Goal: Task Accomplishment & Management: Manage account settings

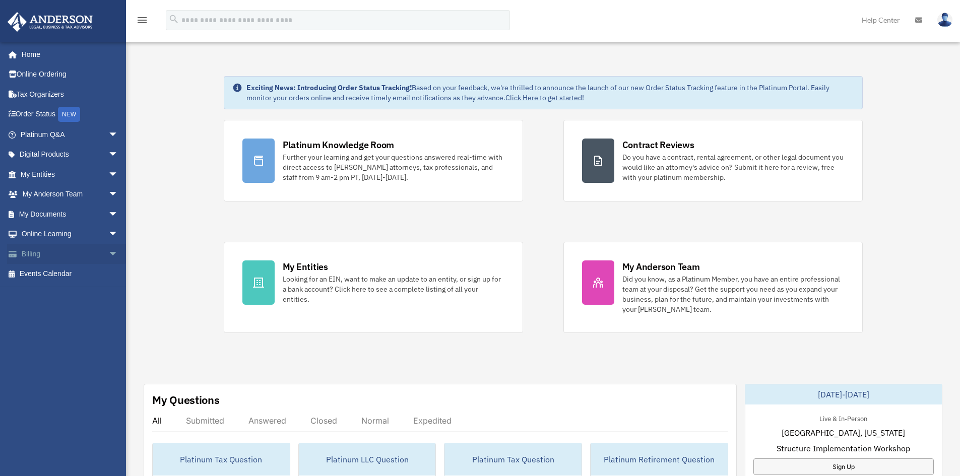
click at [36, 253] on link "Billing arrow_drop_down" at bounding box center [70, 254] width 127 height 20
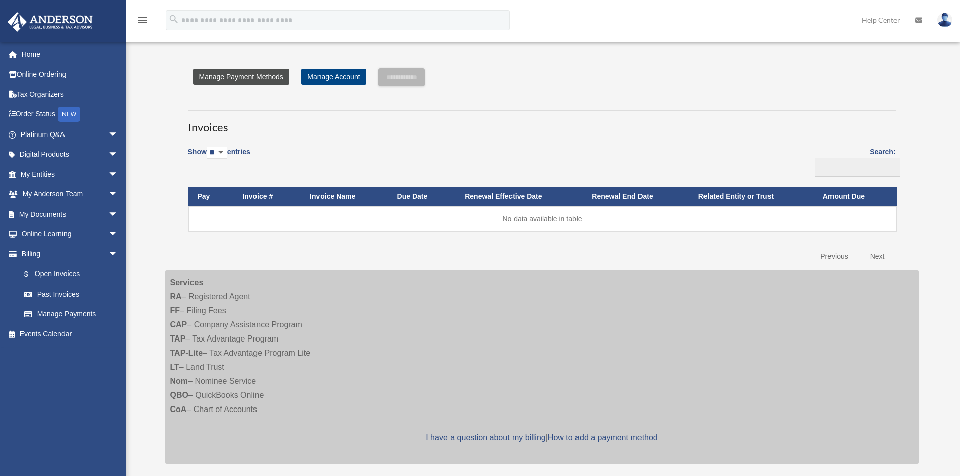
click at [252, 79] on link "Manage Payment Methods" at bounding box center [241, 77] width 96 height 16
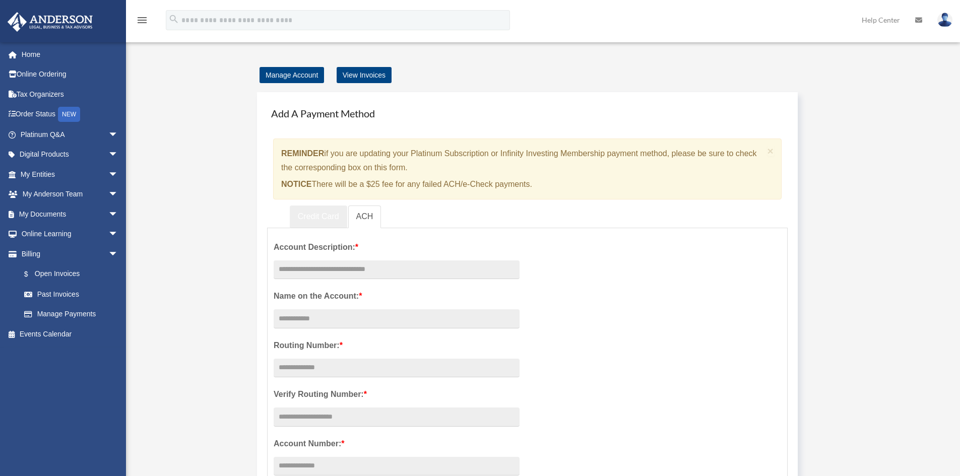
click at [323, 218] on link "Credit Card" at bounding box center [318, 217] width 57 height 23
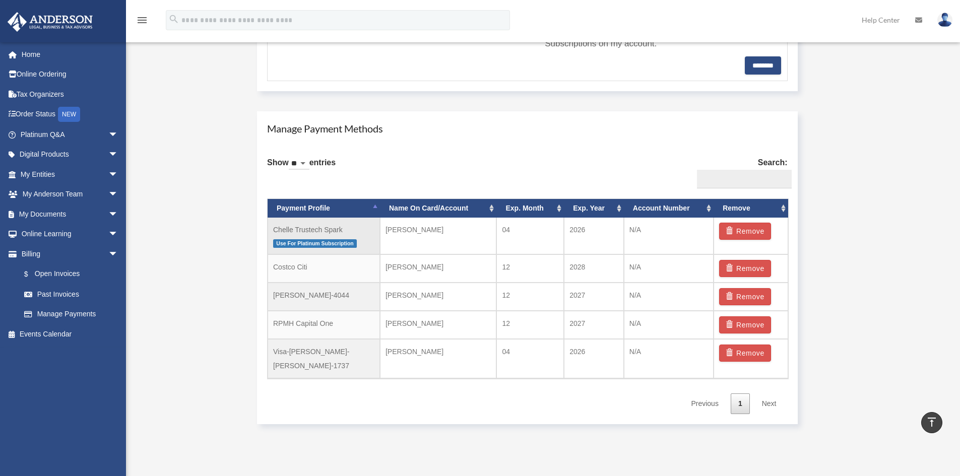
scroll to position [504, 0]
